Goal: Task Accomplishment & Management: Manage account settings

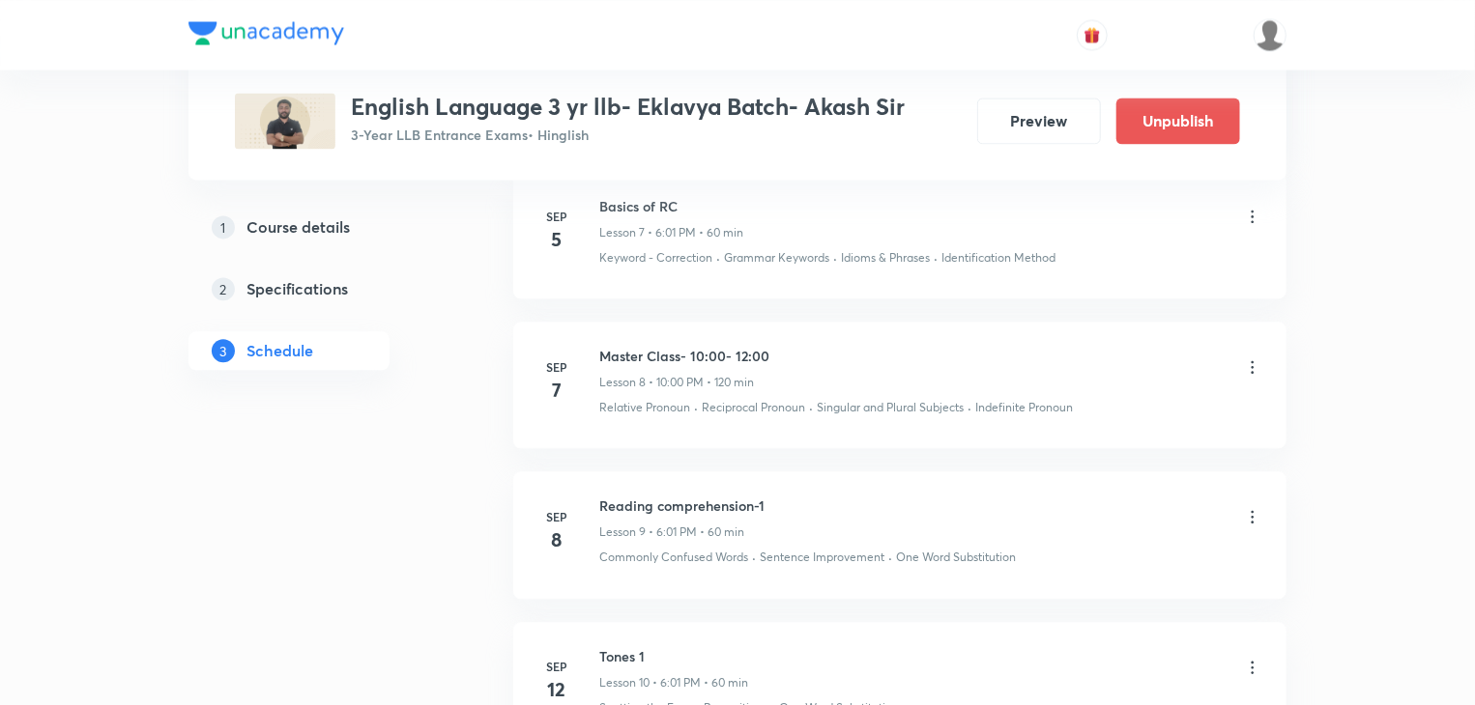
scroll to position [2009, 0]
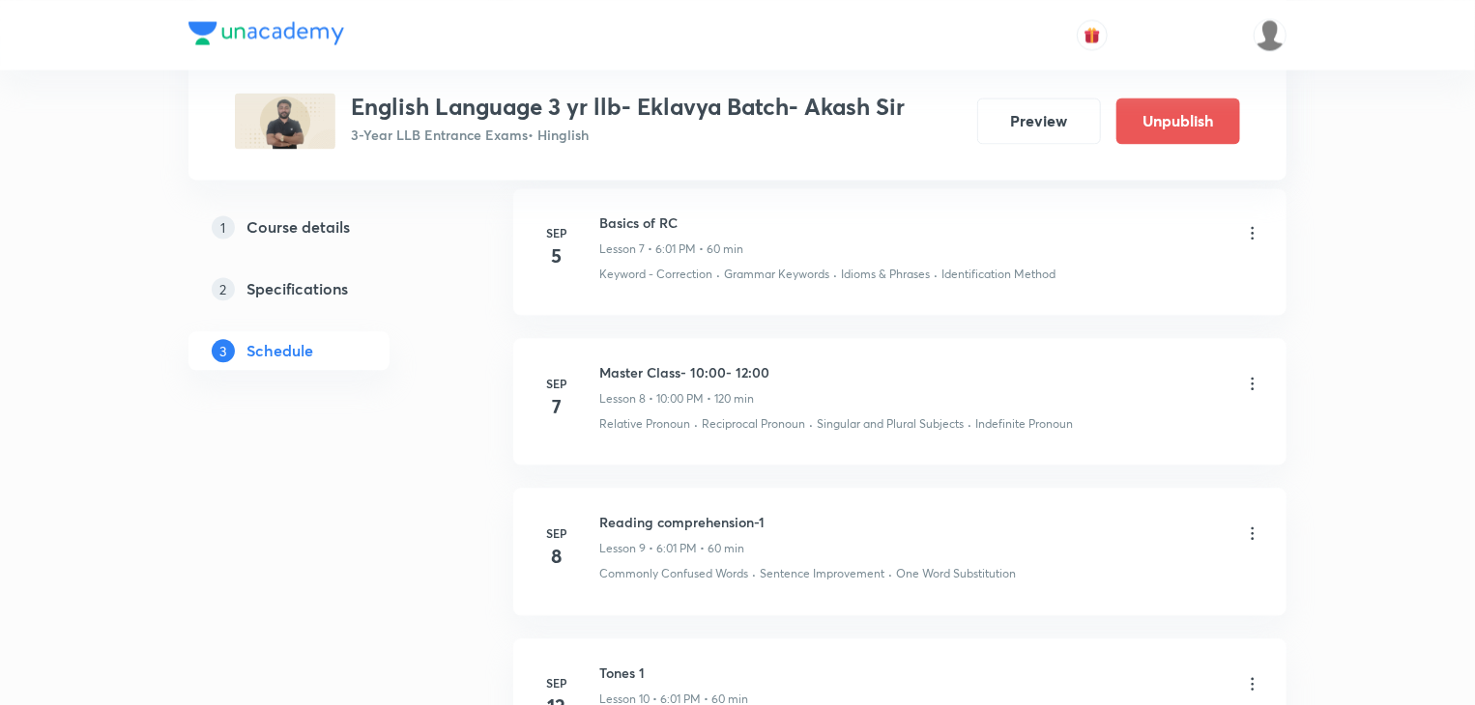
click at [1249, 375] on icon at bounding box center [1252, 383] width 19 height 19
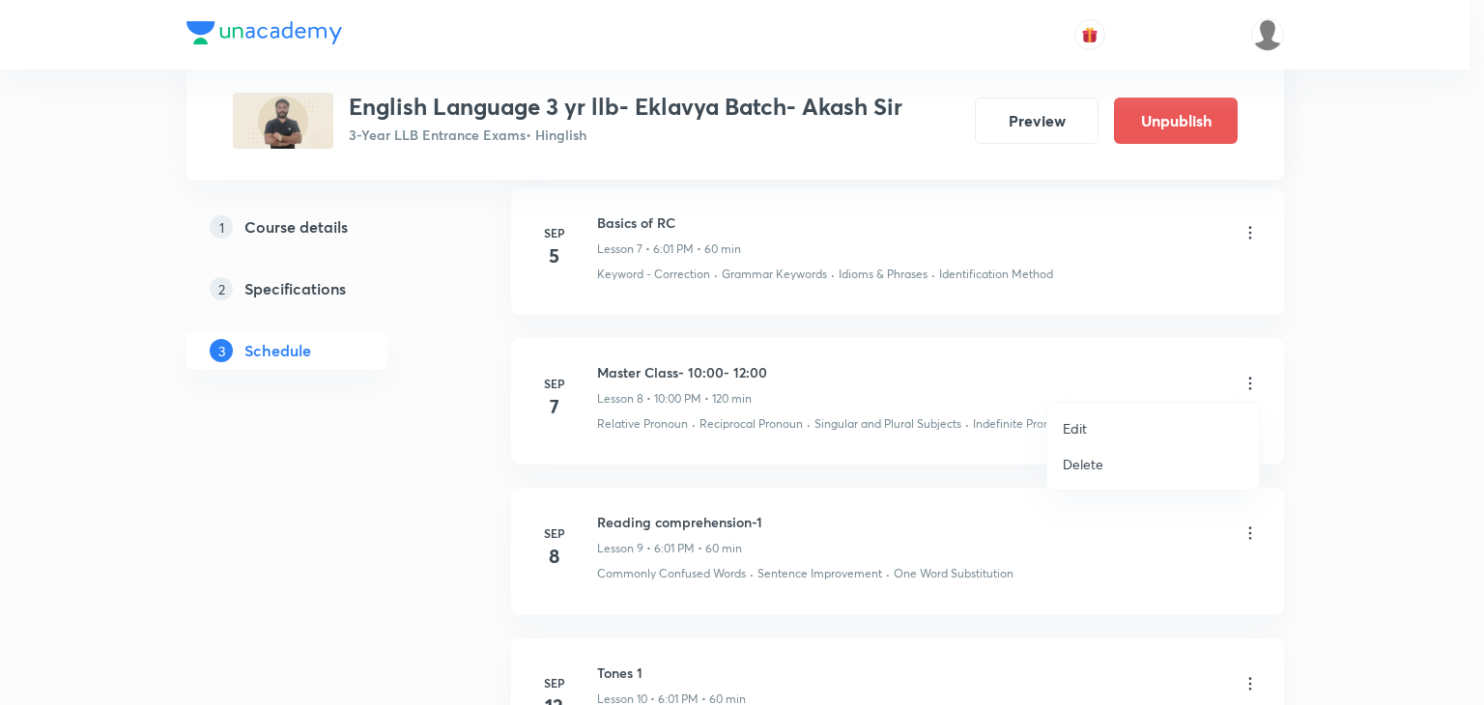
click at [1144, 416] on li "Edit" at bounding box center [1153, 429] width 212 height 36
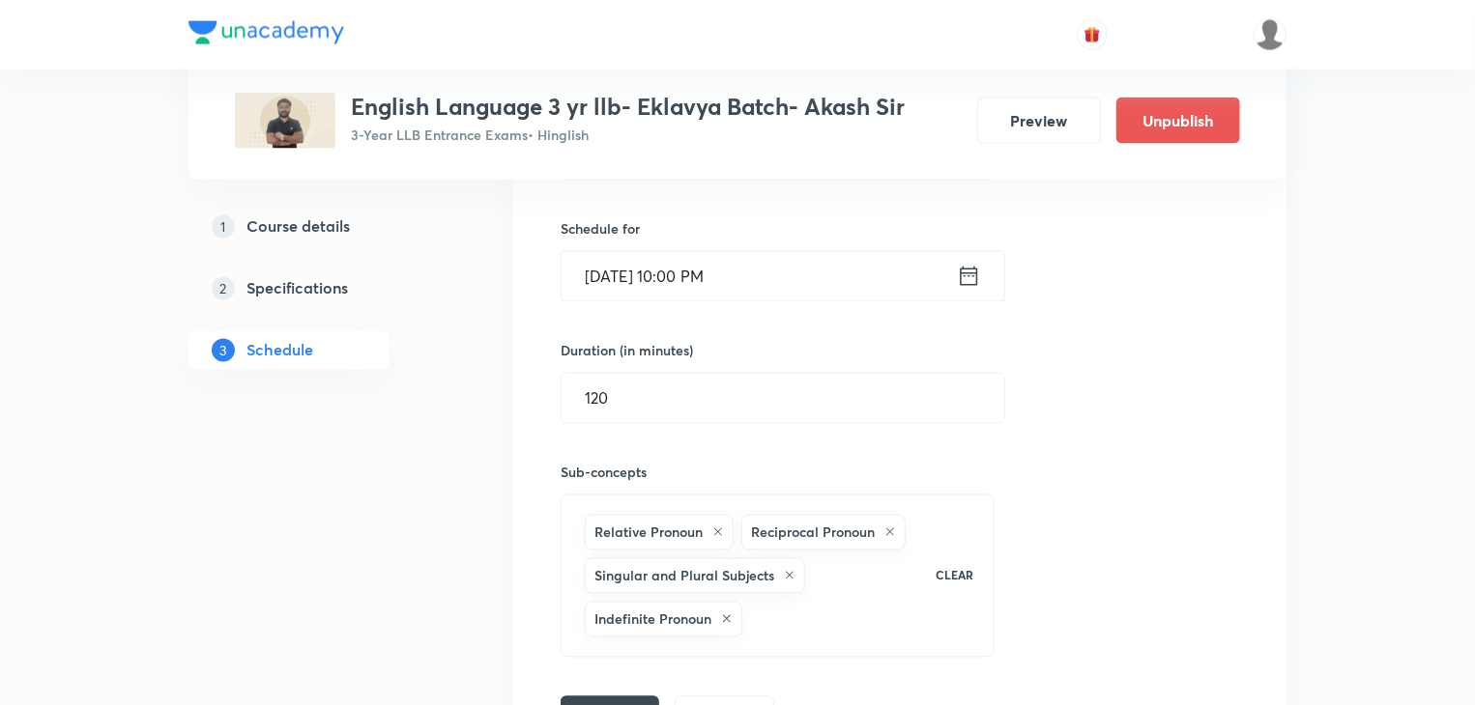
scroll to position [1459, 0]
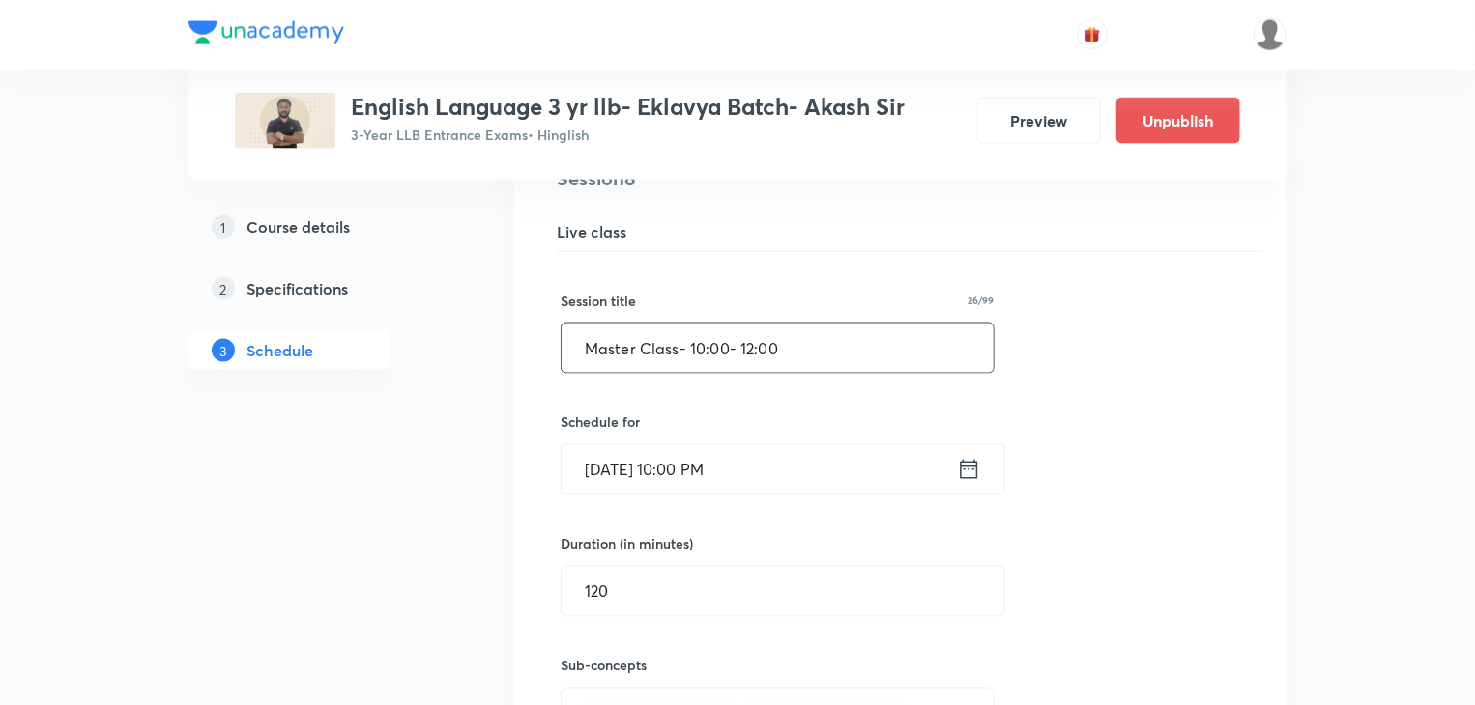
drag, startPoint x: 677, startPoint y: 346, endPoint x: 880, endPoint y: 323, distance: 204.2
click at [880, 324] on input "Master Class- 10:00- 12:00" at bounding box center [777, 348] width 432 height 49
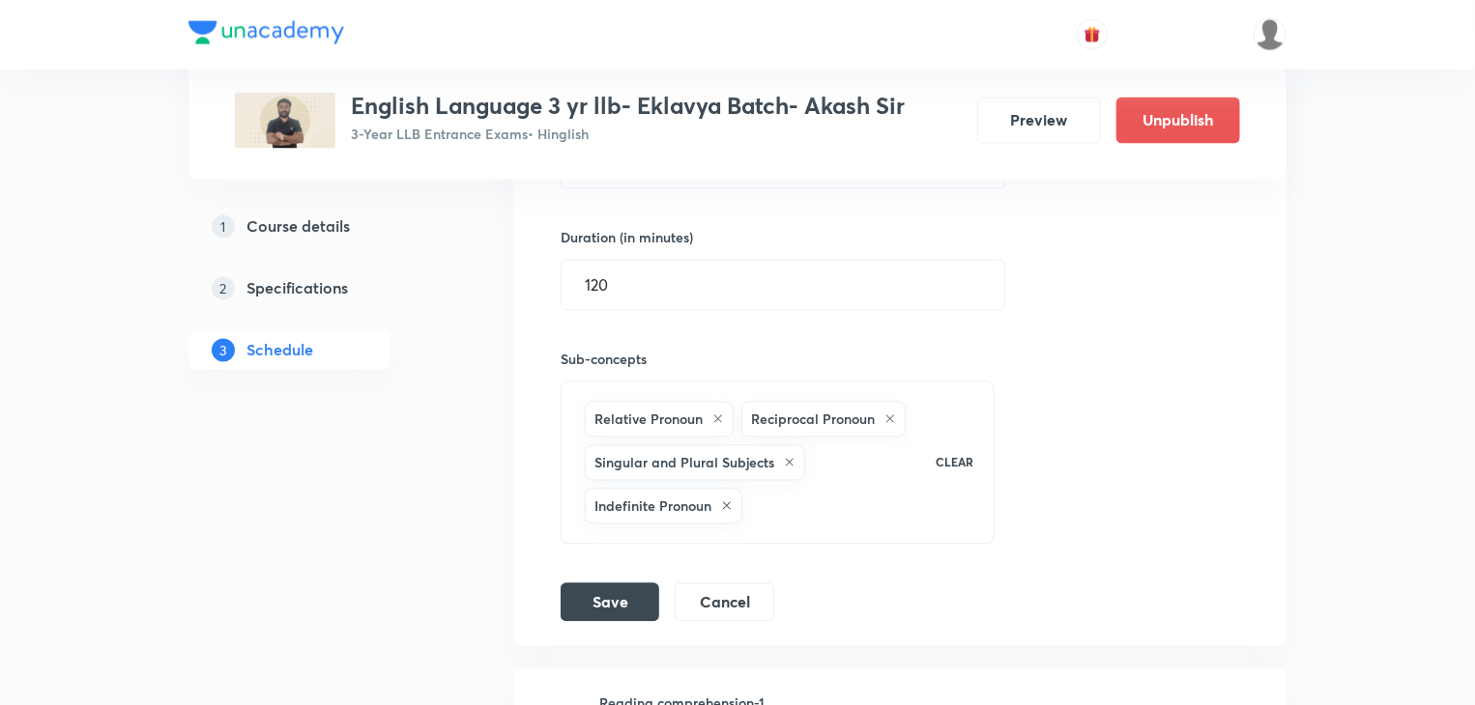
scroll to position [1766, 0]
type input "Master Class"
click at [642, 588] on button "Save" at bounding box center [609, 600] width 99 height 39
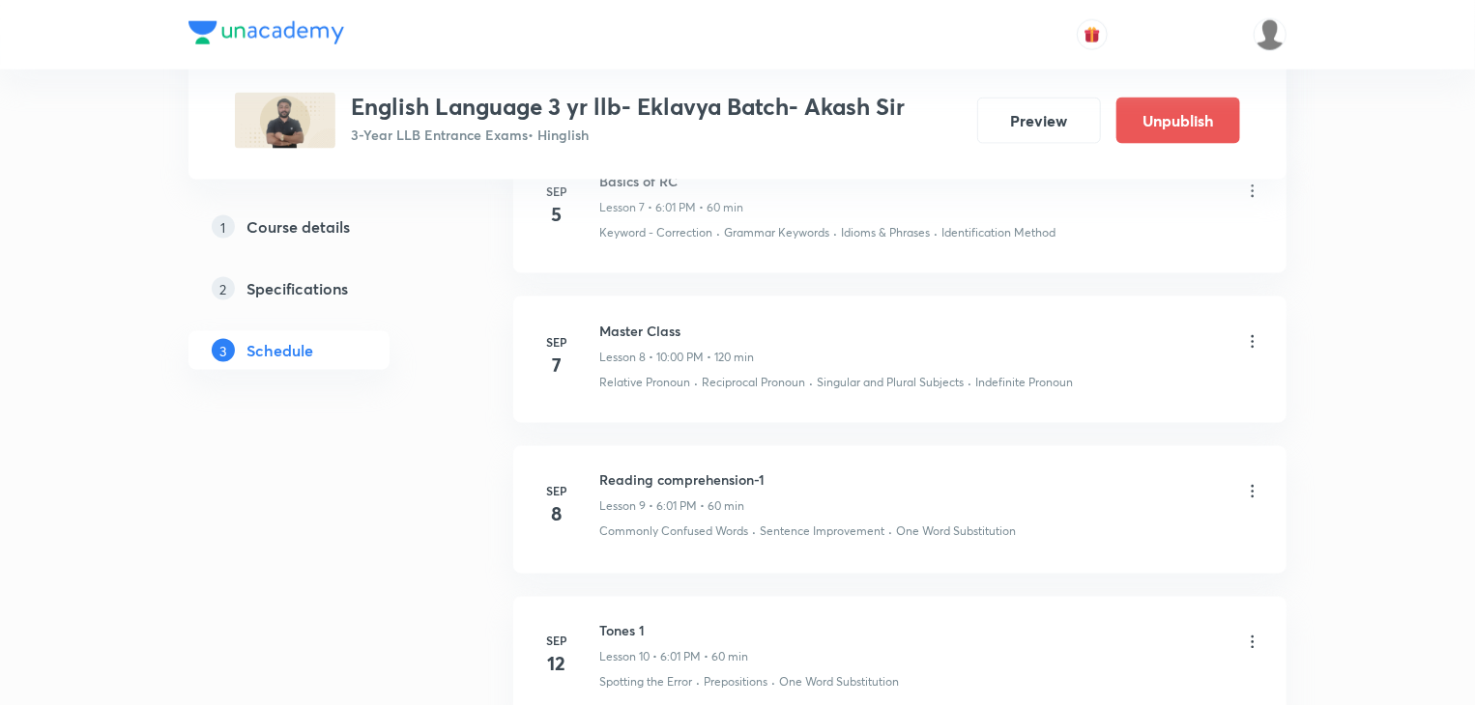
scroll to position [1411, 0]
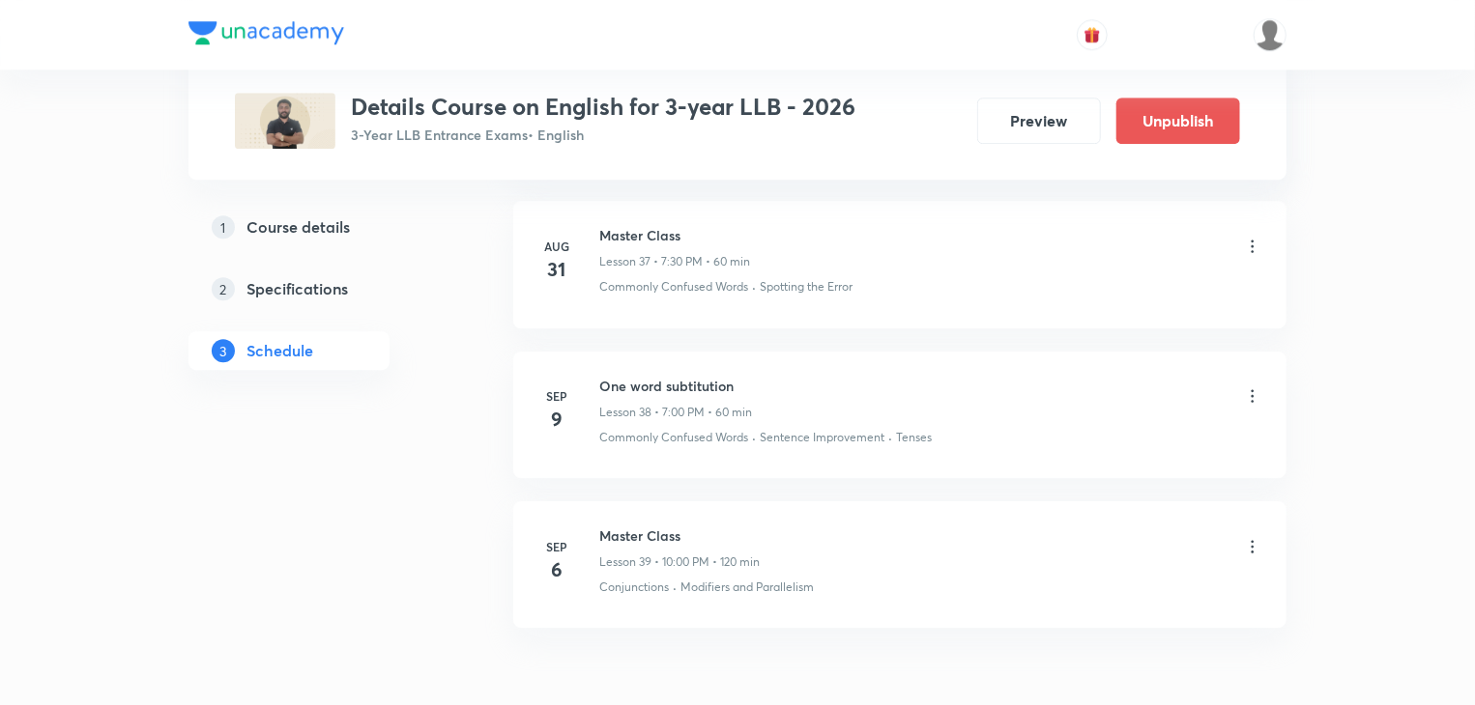
scroll to position [6496, 0]
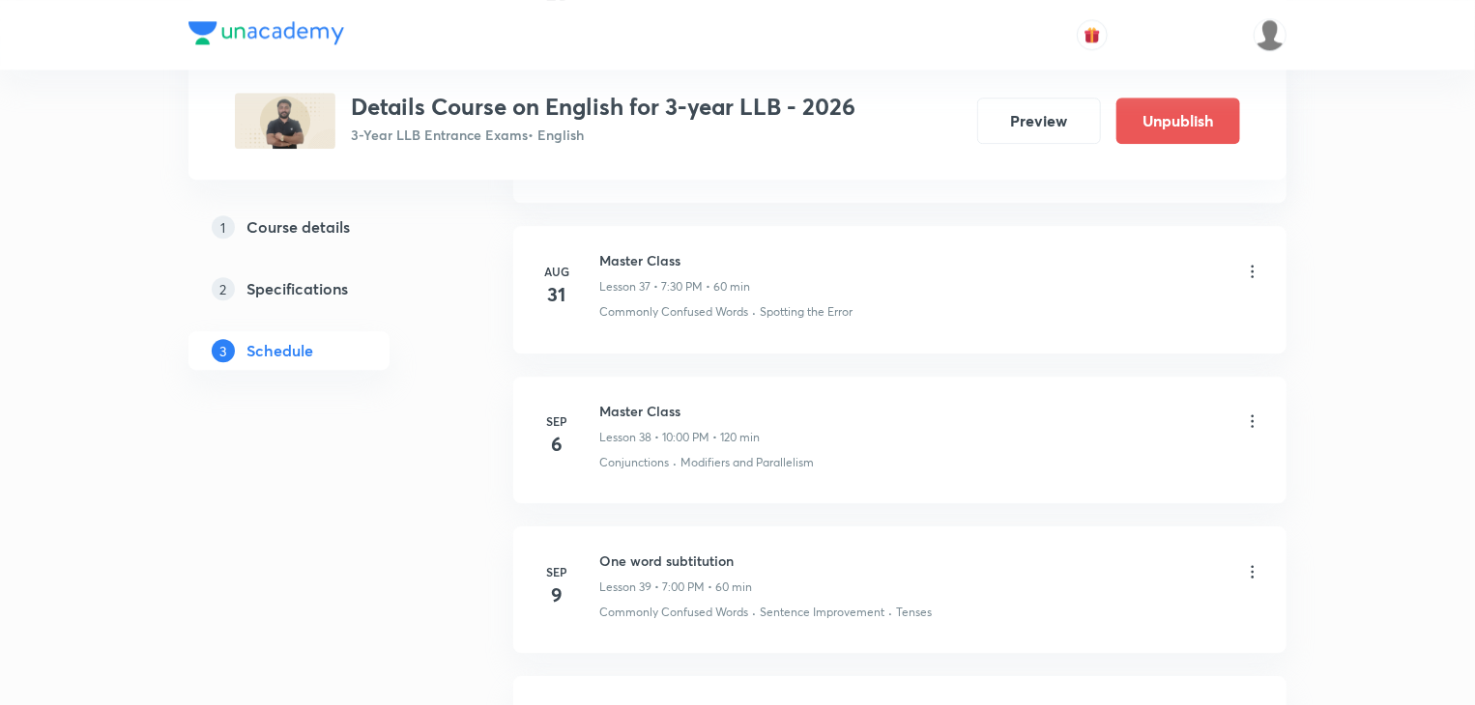
scroll to position [6736, 0]
